Goal: Task Accomplishment & Management: Complete application form

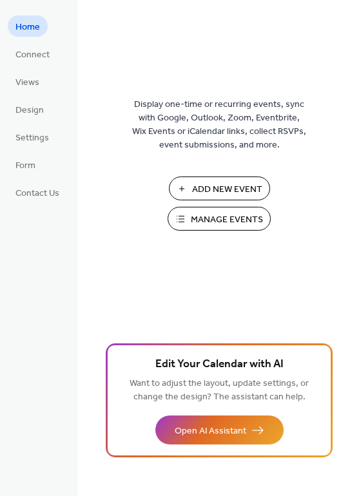
click at [219, 216] on span "Manage Events" at bounding box center [227, 220] width 72 height 14
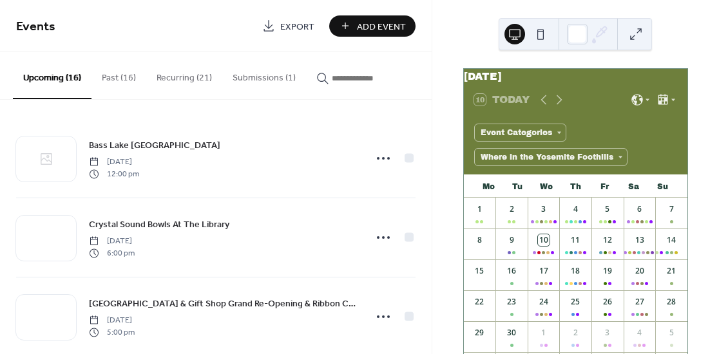
click at [272, 79] on button "Submissions (1)" at bounding box center [264, 75] width 84 height 46
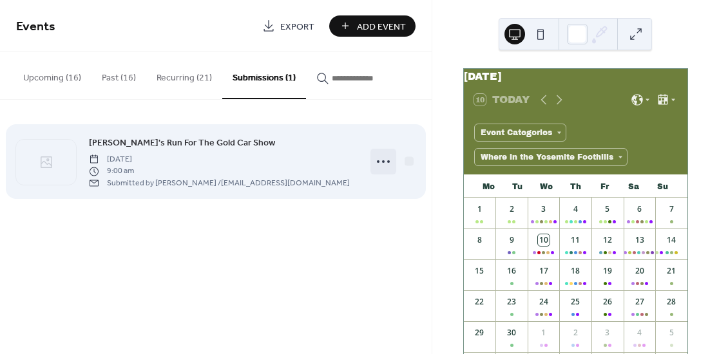
click at [385, 160] on icon at bounding box center [383, 161] width 21 height 21
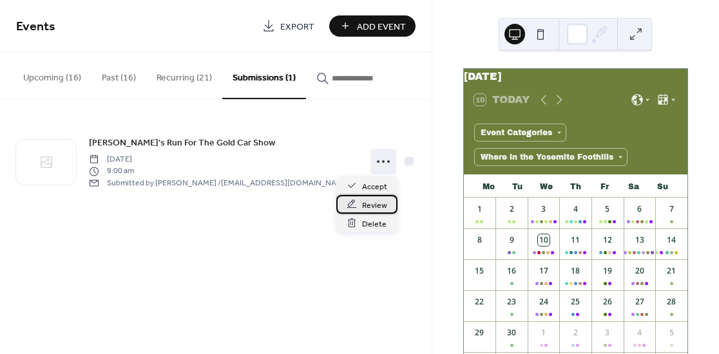
click at [371, 203] on span "Review" at bounding box center [374, 205] width 25 height 14
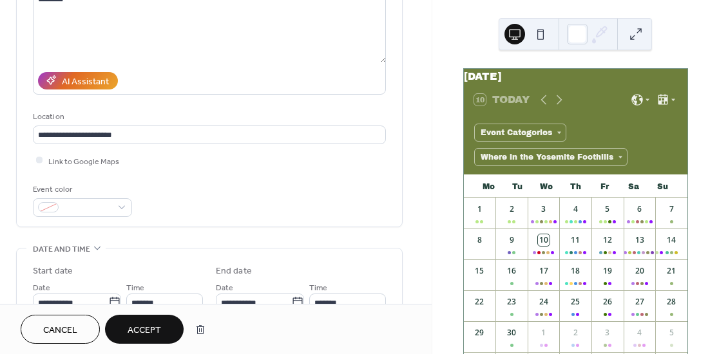
scroll to position [264, 0]
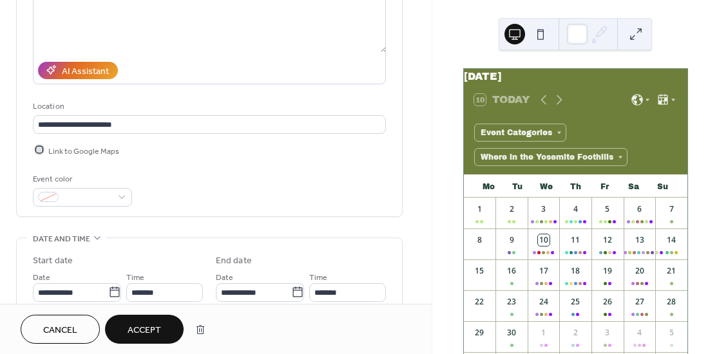
click at [41, 147] on div at bounding box center [39, 150] width 6 height 6
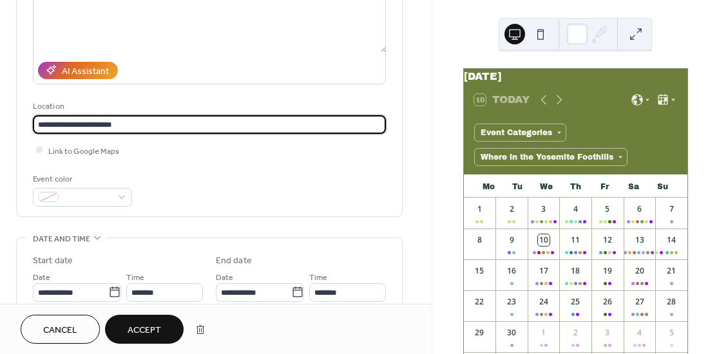
click at [149, 115] on input "**********" at bounding box center [209, 124] width 353 height 19
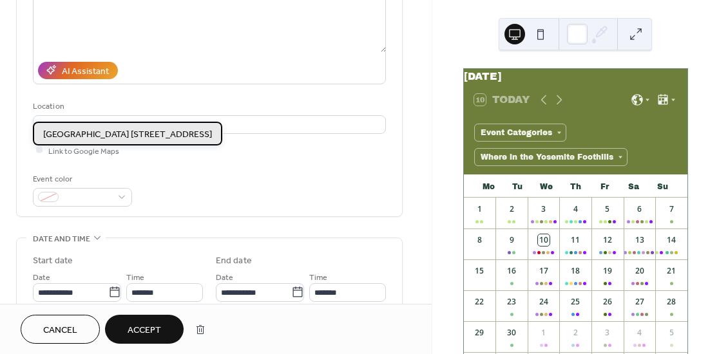
click at [144, 135] on span "[GEOGRAPHIC_DATA] [STREET_ADDRESS]" at bounding box center [127, 135] width 169 height 14
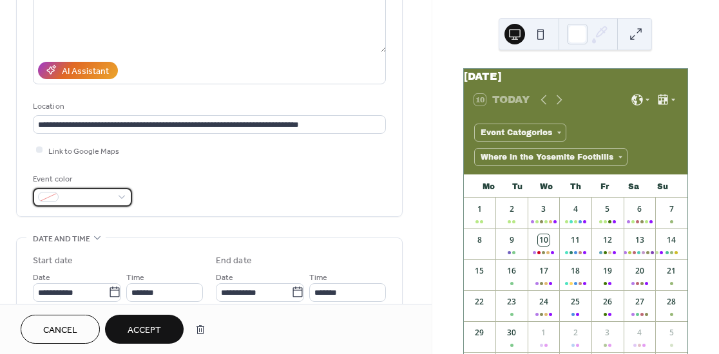
type input "**********"
click at [112, 188] on div at bounding box center [82, 197] width 99 height 19
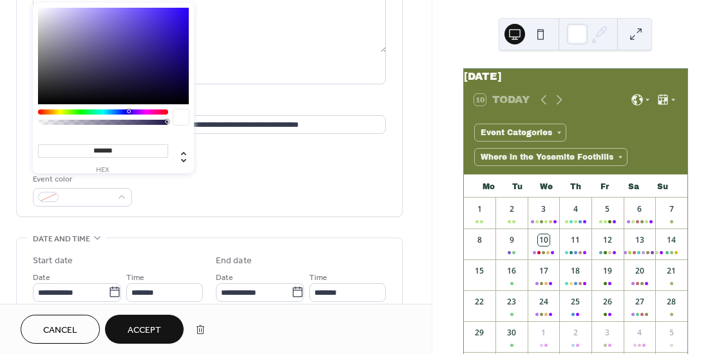
click at [102, 111] on div at bounding box center [103, 111] width 130 height 5
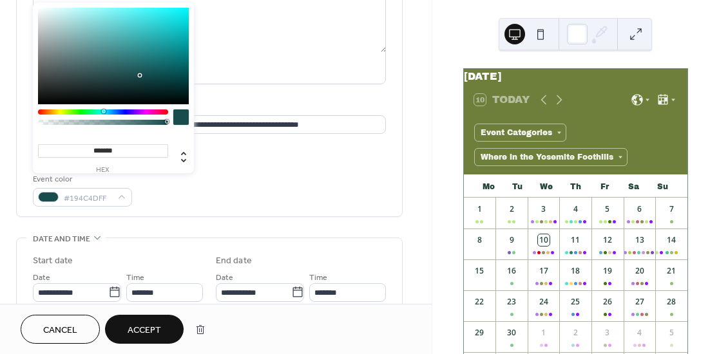
click at [112, 46] on div at bounding box center [113, 56] width 151 height 97
type input "*******"
click at [234, 173] on div "Event color #4E999BFF" at bounding box center [209, 190] width 353 height 34
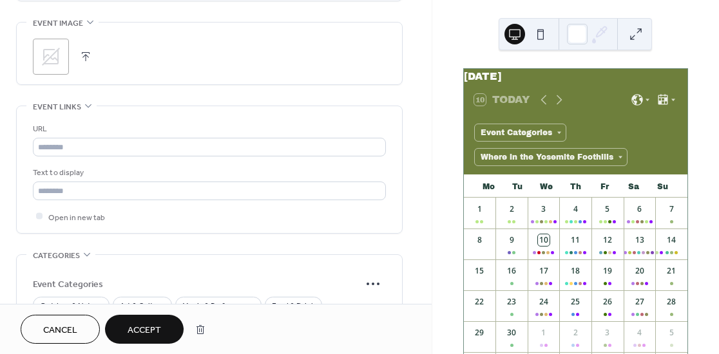
scroll to position [808, 0]
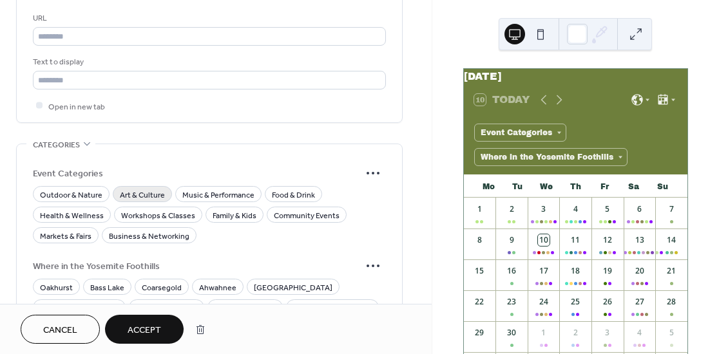
click at [152, 188] on span "Art & Culture" at bounding box center [142, 195] width 45 height 14
